Goal: Task Accomplishment & Management: Manage account settings

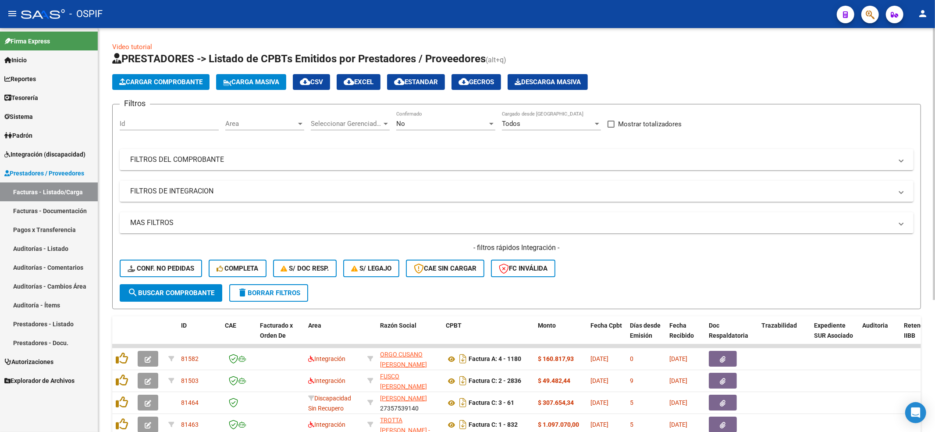
drag, startPoint x: 160, startPoint y: 244, endPoint x: 155, endPoint y: 271, distance: 27.1
click at [160, 245] on h4 "- filtros rápidos Integración -" at bounding box center [517, 248] width 794 height 10
click at [155, 272] on span "Conf. no pedidas" at bounding box center [161, 268] width 67 height 8
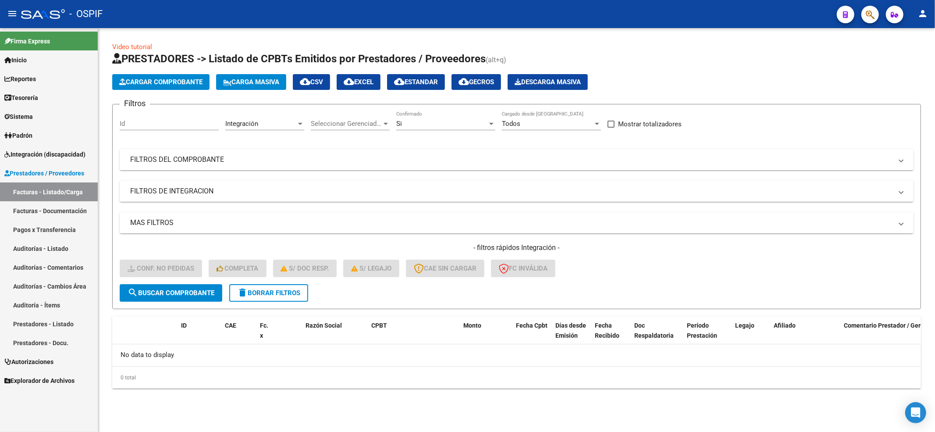
click at [262, 300] on form "Filtros Id Integración Area Seleccionar Gerenciador Seleccionar Gerenciador Si …" at bounding box center [516, 206] width 809 height 205
click at [262, 296] on button "delete Borrar Filtros" at bounding box center [268, 293] width 79 height 18
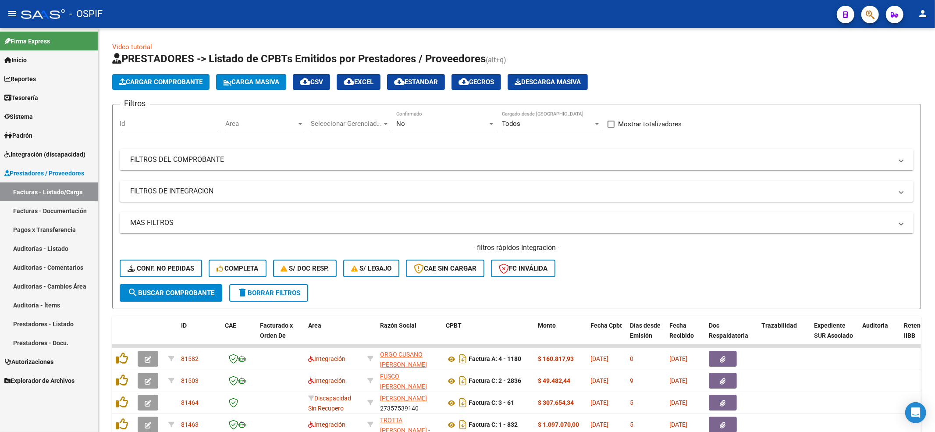
click at [50, 156] on span "Integración (discapacidad)" at bounding box center [44, 154] width 81 height 10
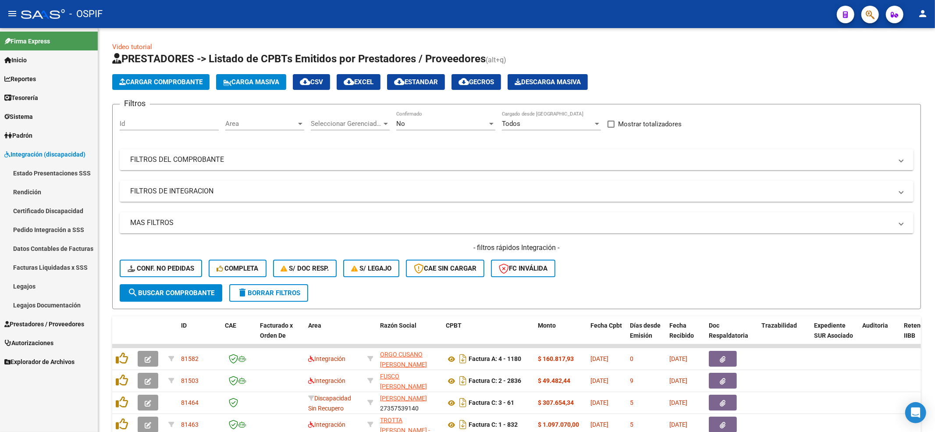
click at [52, 209] on link "Certificado Discapacidad" at bounding box center [49, 210] width 98 height 19
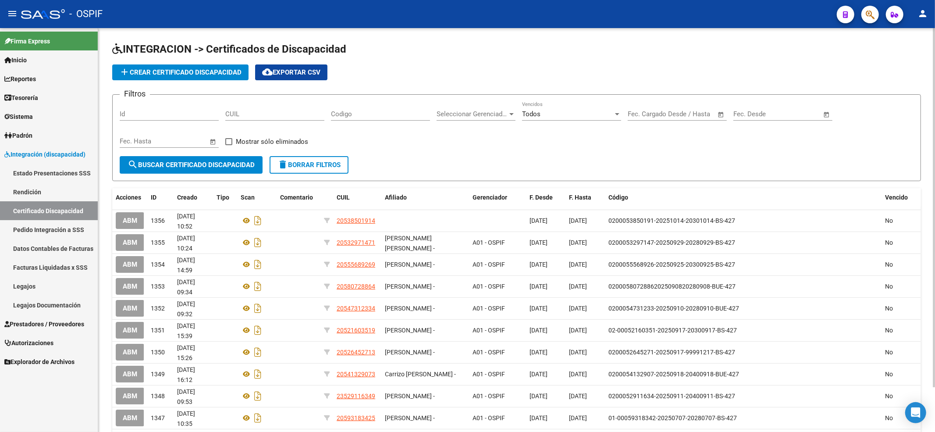
click at [266, 109] on div "CUIL" at bounding box center [274, 111] width 99 height 19
paste input "56-333271"
type input "5"
paste input "23-56333271-9"
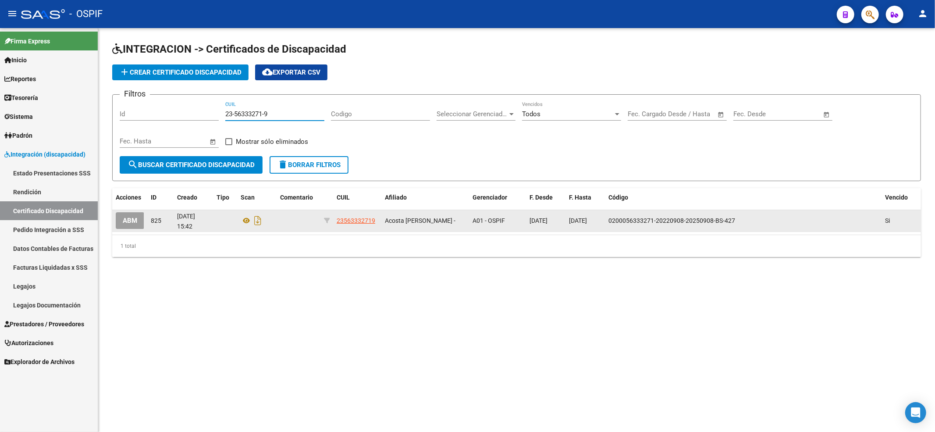
type input "23-56333271-9"
click at [139, 220] on button "ABM" at bounding box center [130, 220] width 28 height 16
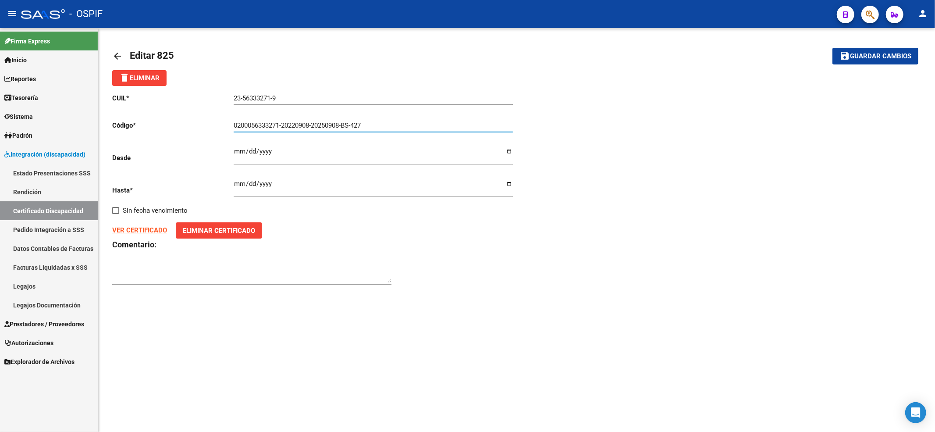
drag, startPoint x: 387, startPoint y: 125, endPoint x: 0, endPoint y: 10, distance: 403.6
click at [0, 16] on div "menu - OSPIF person Firma Express Inicio Calendario SSS Instructivos Contacto O…" at bounding box center [467, 216] width 935 height 432
paste input "02-00056333271-20220908-20260908-BS AS-427"
type input "02-00056333271-20220908-20260908-BS AS-427"
drag, startPoint x: 286, startPoint y: 192, endPoint x: 288, endPoint y: 185, distance: 6.7
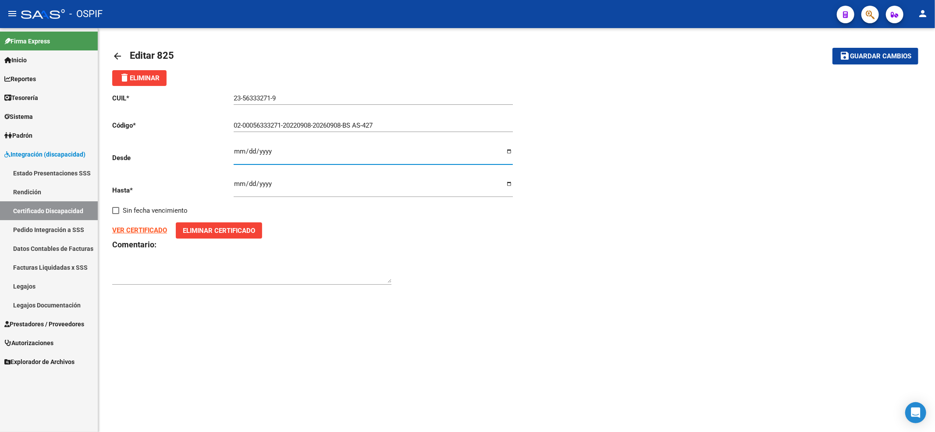
click at [288, 186] on input "[DATE]" at bounding box center [373, 187] width 279 height 14
click at [266, 184] on input "[DATE]" at bounding box center [373, 187] width 279 height 14
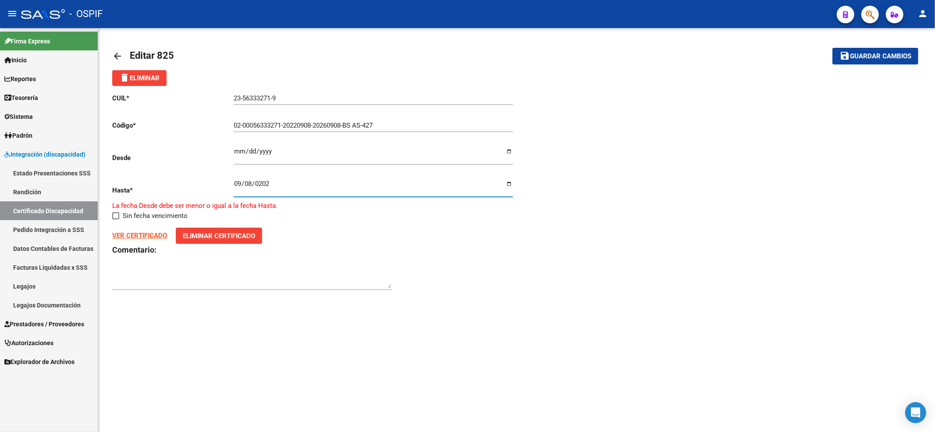
type input "[DATE]"
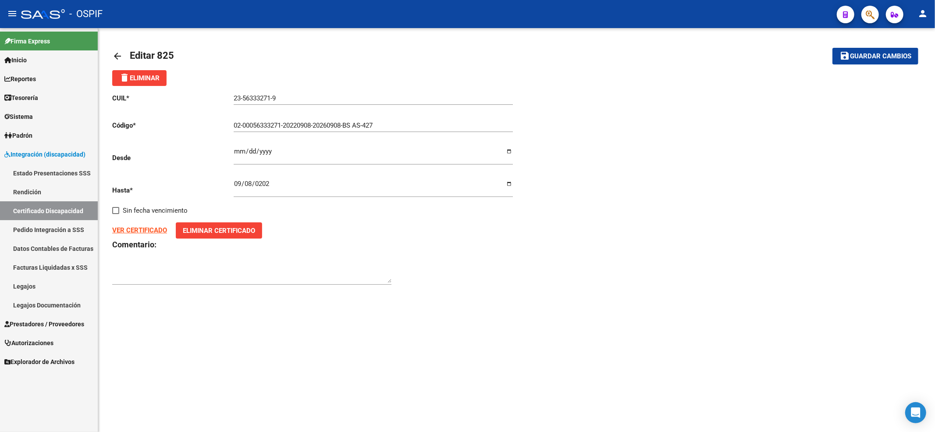
click at [131, 230] on strong "VER CERTIFICADO" at bounding box center [139, 230] width 55 height 8
click at [869, 42] on mat-toolbar-row "save Guardar cambios" at bounding box center [834, 56] width 167 height 28
click at [868, 50] on button "save Guardar cambios" at bounding box center [875, 56] width 86 height 16
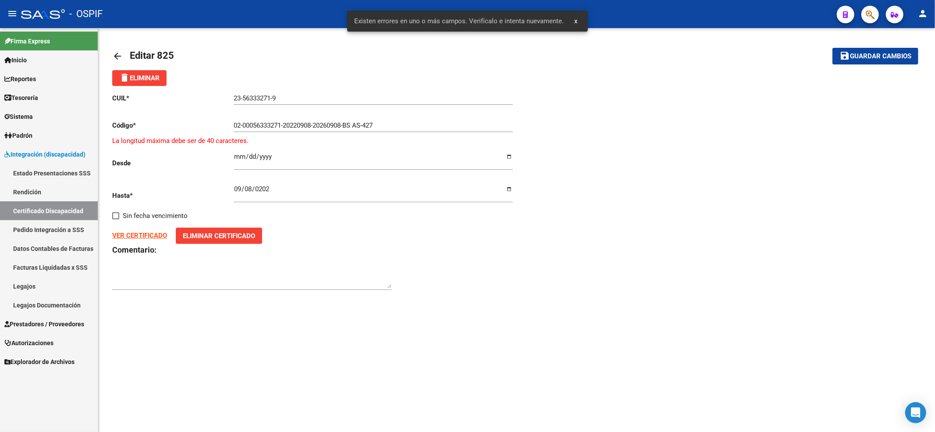
click at [868, 51] on button "save Guardar cambios" at bounding box center [875, 56] width 86 height 16
click at [363, 123] on input "02-00056333271-20220908-20260908-BS AS-427" at bounding box center [373, 125] width 279 height 8
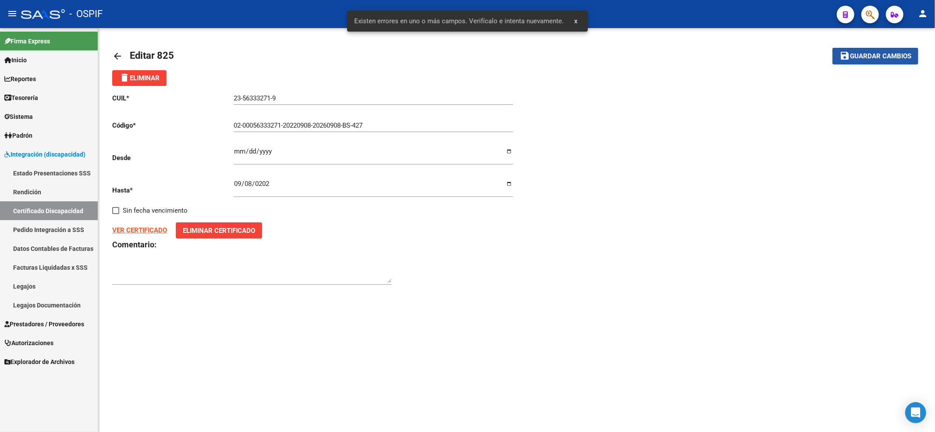
click at [877, 48] on button "save Guardar cambios" at bounding box center [875, 56] width 86 height 16
type input "0200056333271-20220908-20260908-BS-427"
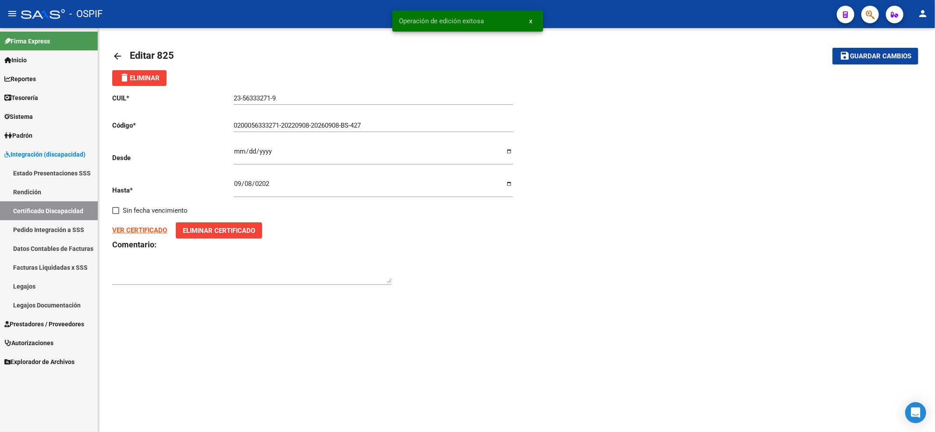
click at [35, 209] on link "Certificado Discapacidad" at bounding box center [49, 210] width 98 height 19
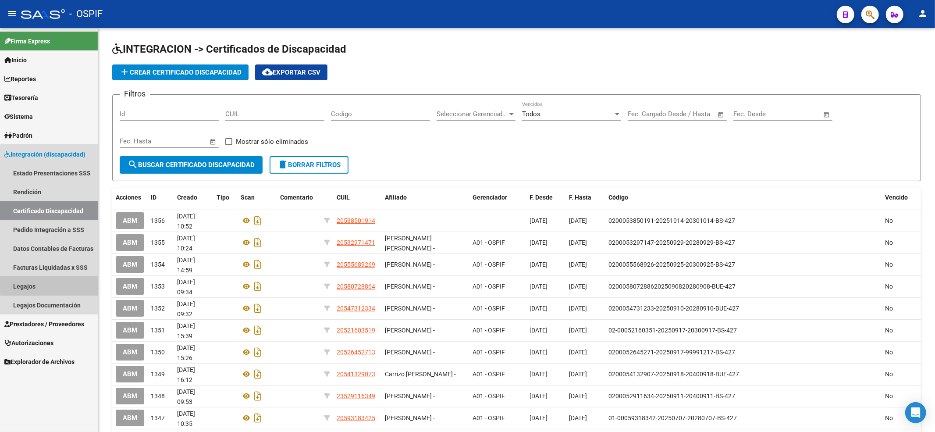
click at [79, 281] on link "Legajos" at bounding box center [49, 286] width 98 height 19
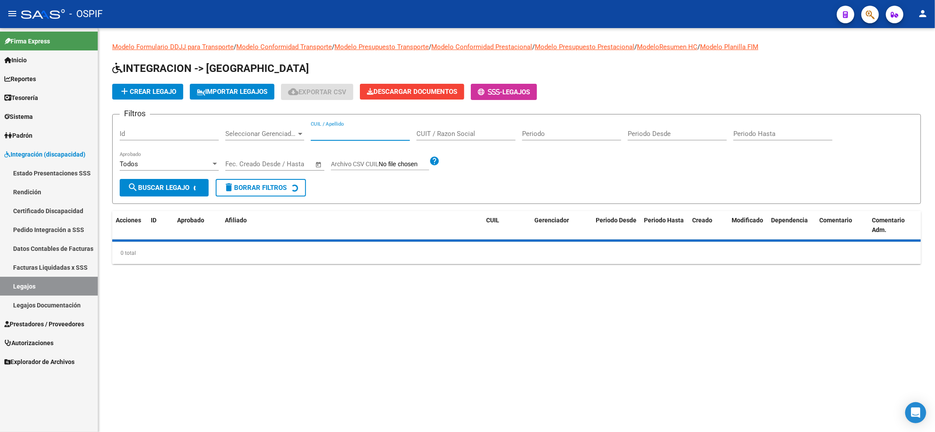
click at [358, 137] on input "CUIL / Apellido" at bounding box center [360, 134] width 99 height 8
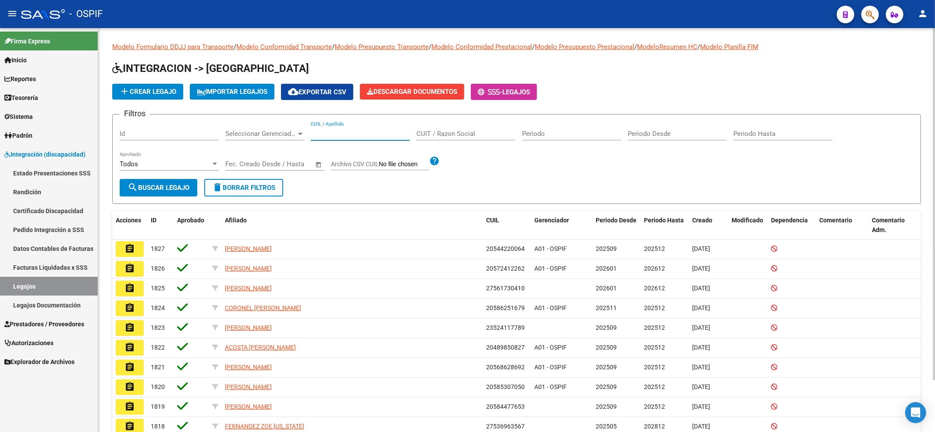
paste input "56333271"
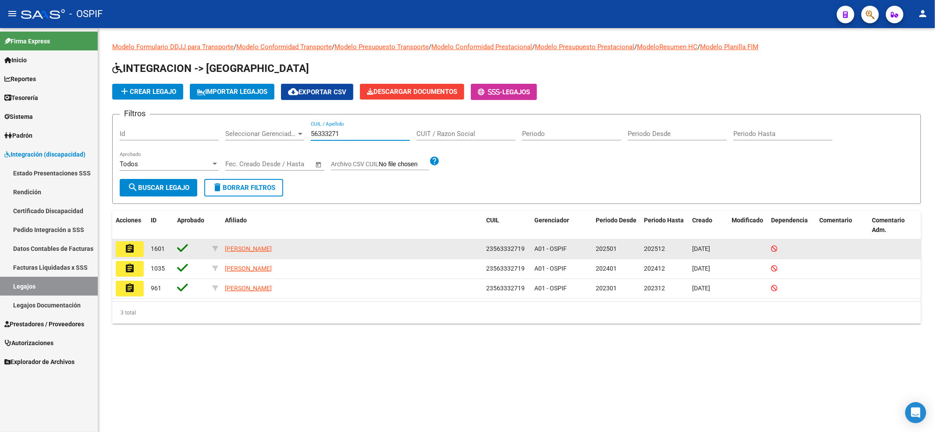
type input "56333271"
click at [125, 247] on mat-icon "assignment" at bounding box center [129, 248] width 11 height 11
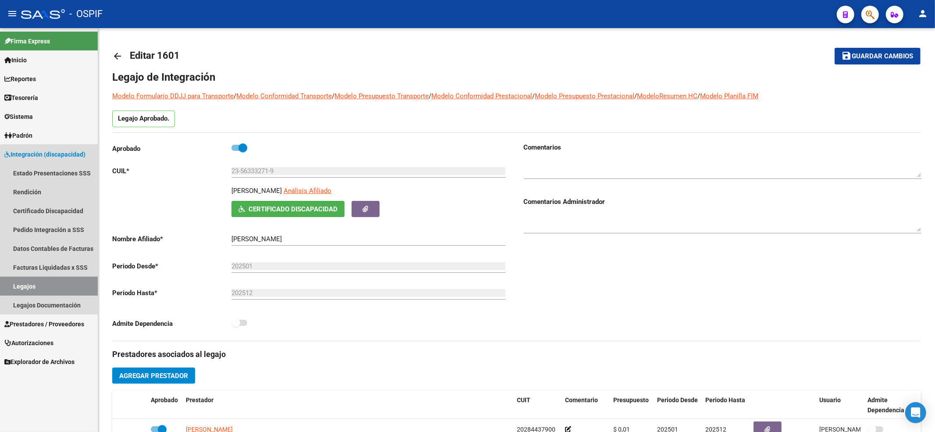
click at [60, 284] on link "Legajos" at bounding box center [49, 286] width 98 height 19
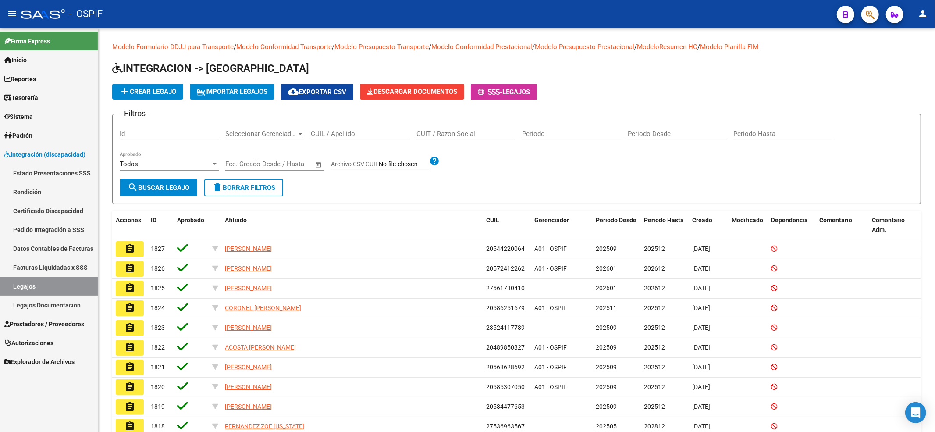
click at [52, 320] on span "Prestadores / Proveedores" at bounding box center [44, 324] width 80 height 10
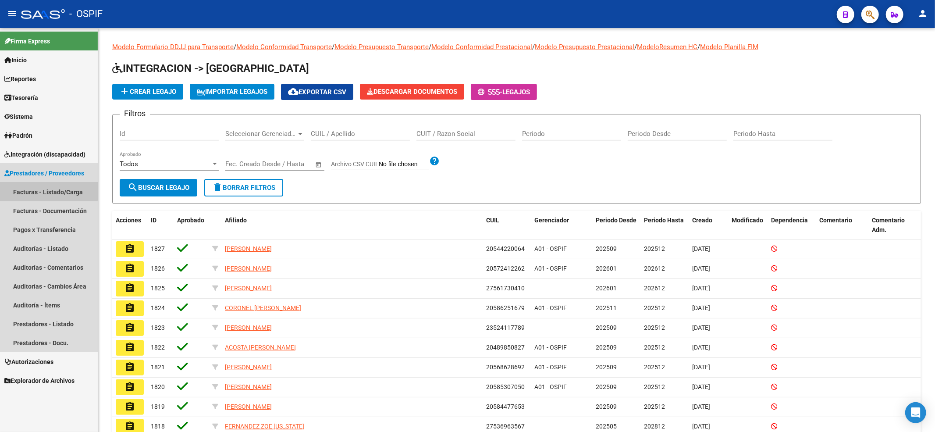
click at [39, 185] on link "Facturas - Listado/Carga" at bounding box center [49, 191] width 98 height 19
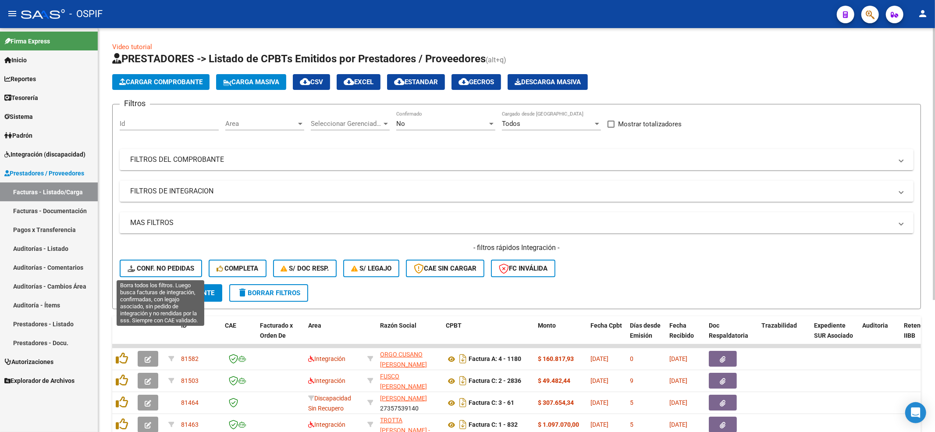
click at [158, 265] on span "Conf. no pedidas" at bounding box center [161, 268] width 67 height 8
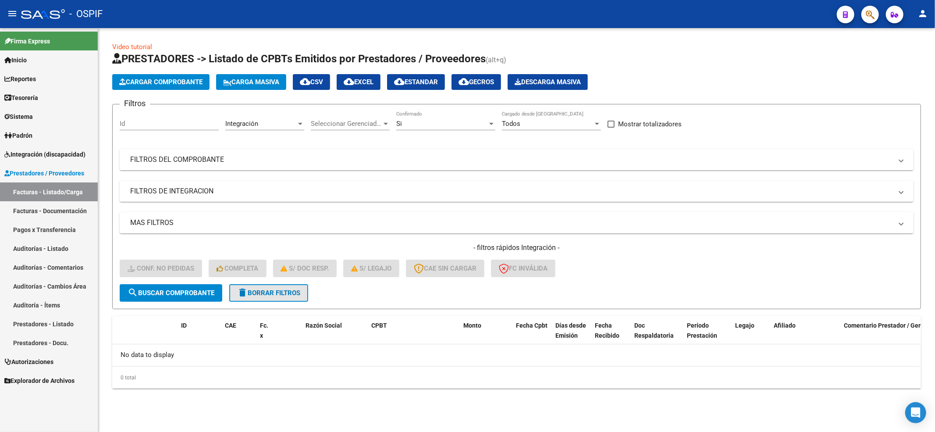
click at [300, 297] on button "delete Borrar Filtros" at bounding box center [268, 293] width 79 height 18
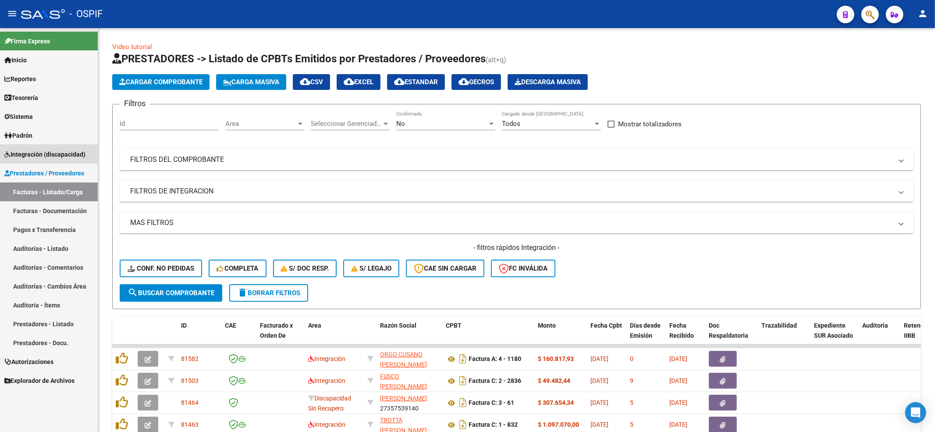
click at [56, 151] on span "Integración (discapacidad)" at bounding box center [44, 154] width 81 height 10
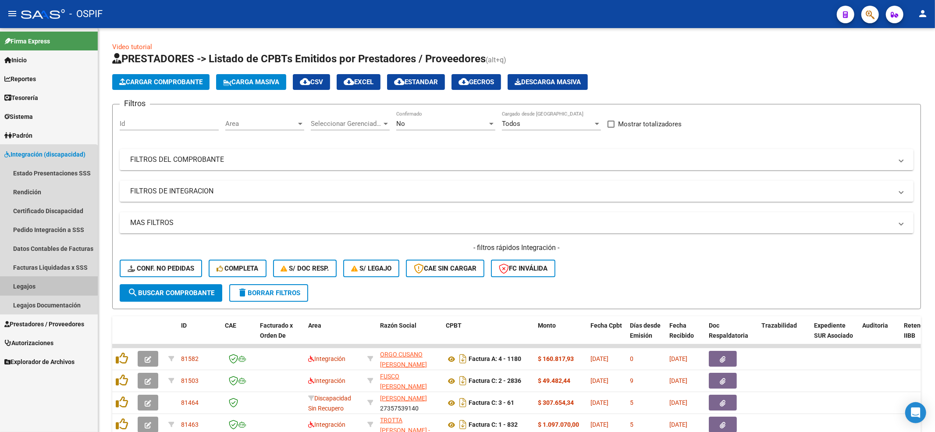
click at [36, 281] on link "Legajos" at bounding box center [49, 286] width 98 height 19
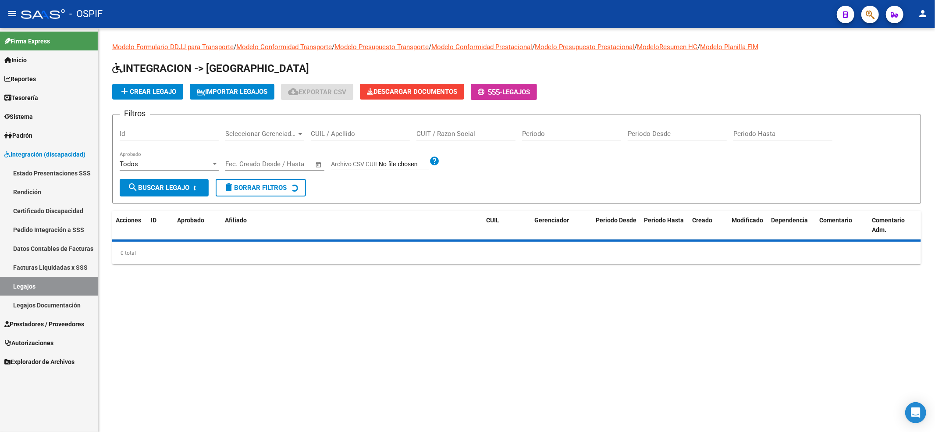
drag, startPoint x: 331, startPoint y: 131, endPoint x: 319, endPoint y: 111, distance: 23.6
click at [332, 131] on input "CUIL / Apellido" at bounding box center [360, 134] width 99 height 8
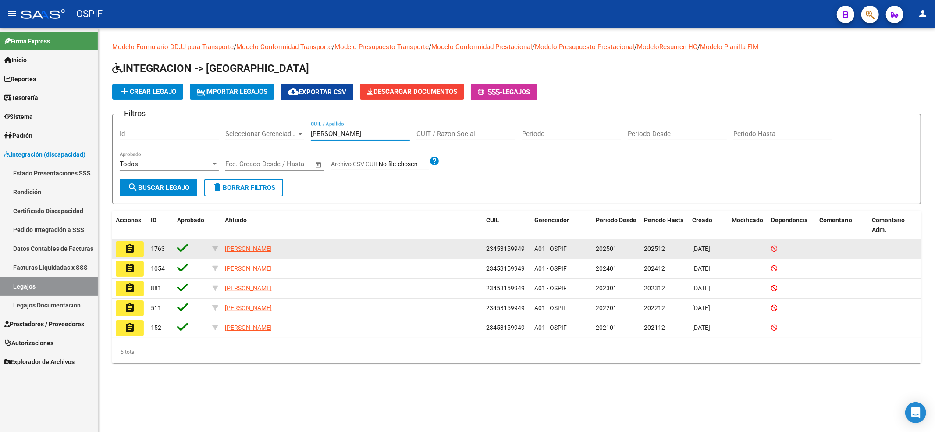
type input "[PERSON_NAME]"
click at [142, 249] on button "assignment" at bounding box center [130, 249] width 28 height 16
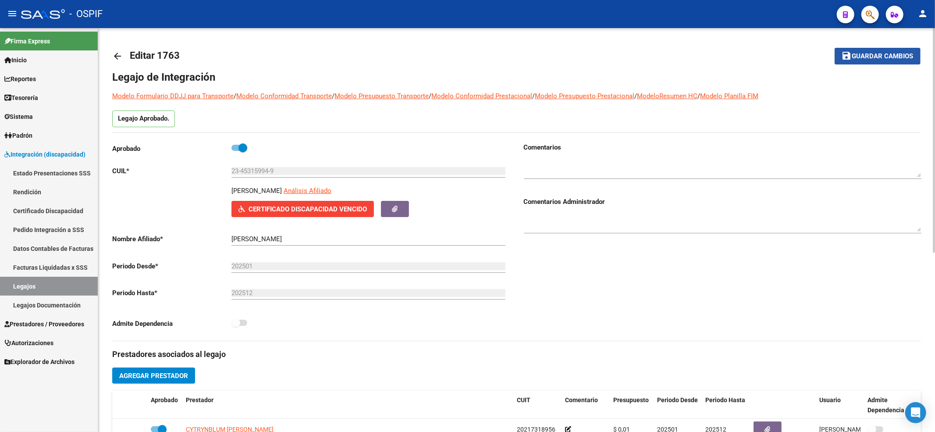
click at [864, 60] on span "Guardar cambios" at bounding box center [882, 57] width 61 height 8
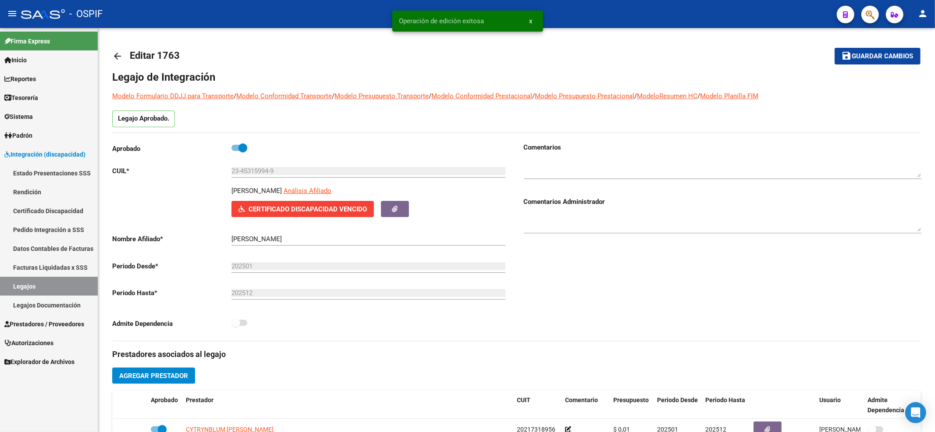
click at [50, 295] on link "Legajos Documentación" at bounding box center [49, 304] width 98 height 19
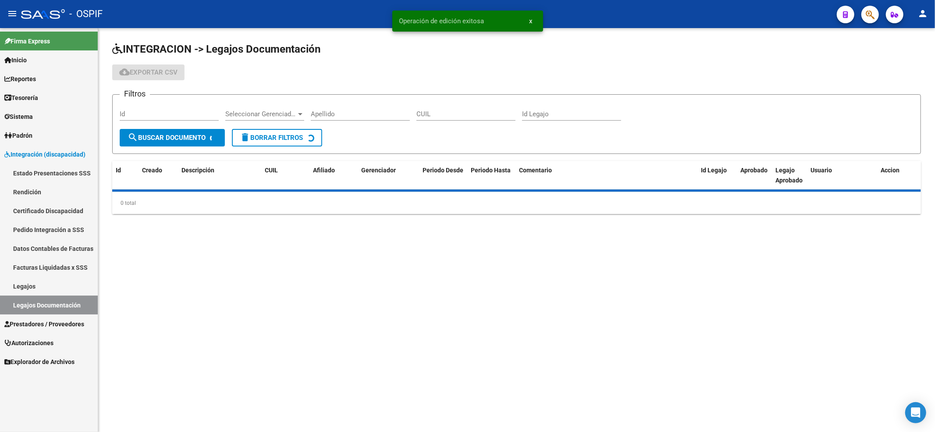
click at [51, 289] on link "Legajos" at bounding box center [49, 286] width 98 height 19
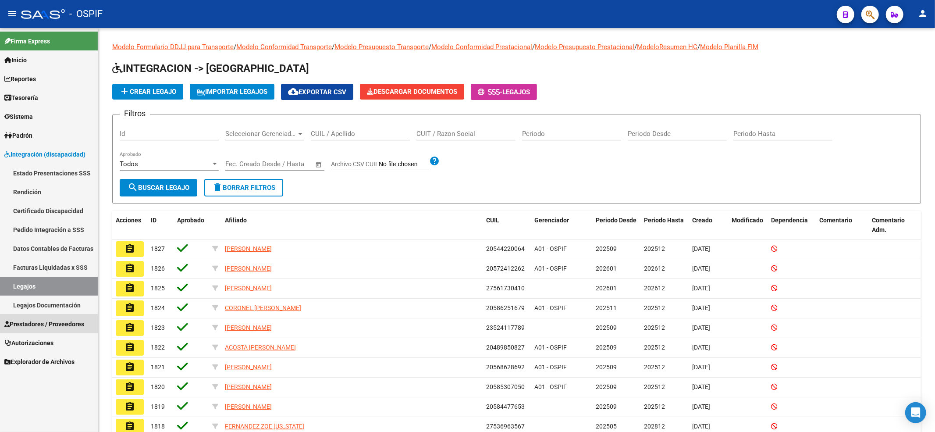
click at [68, 318] on link "Prestadores / Proveedores" at bounding box center [49, 323] width 98 height 19
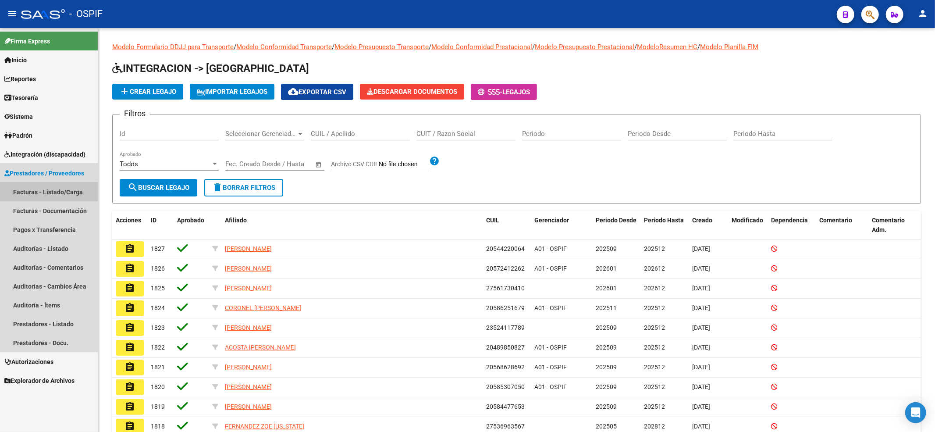
click at [39, 188] on link "Facturas - Listado/Carga" at bounding box center [49, 191] width 98 height 19
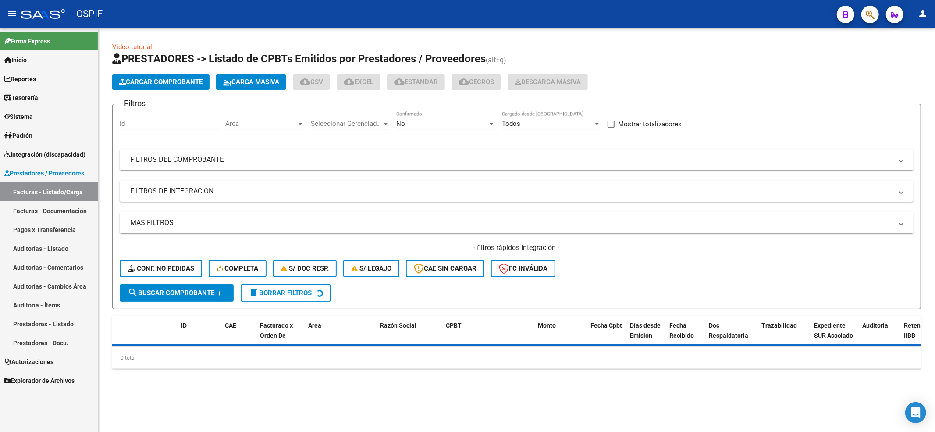
click at [193, 267] on span "Conf. no pedidas" at bounding box center [161, 268] width 67 height 8
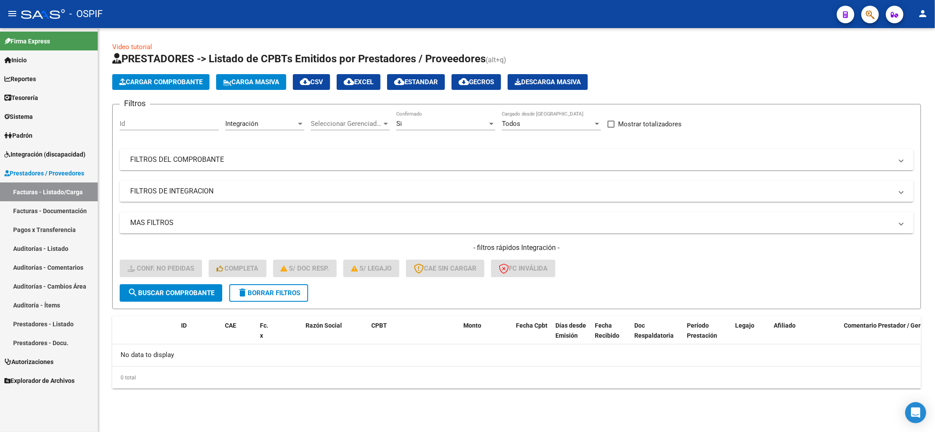
click at [313, 295] on form "Filtros Id Integración Area Seleccionar Gerenciador Seleccionar Gerenciador Si …" at bounding box center [516, 206] width 809 height 205
click at [304, 295] on button "delete Borrar Filtros" at bounding box center [268, 293] width 79 height 18
